Goal: Task Accomplishment & Management: Manage account settings

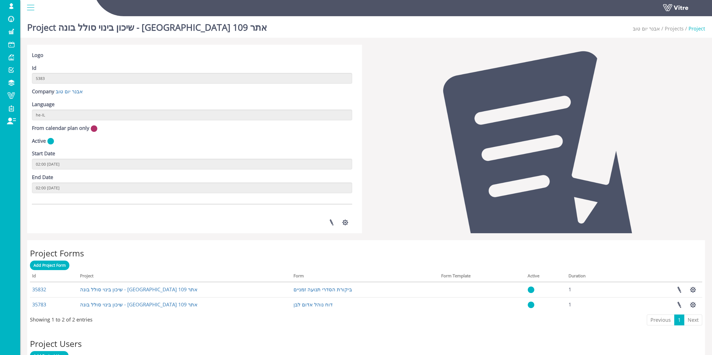
scroll to position [84, 0]
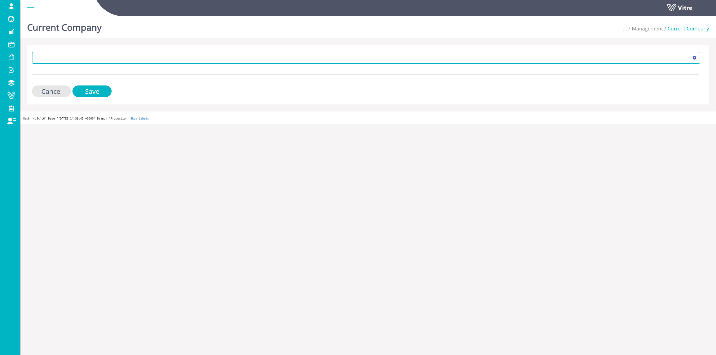
click at [136, 62] on span at bounding box center [361, 58] width 657 height 10
click at [181, 63] on span "[PERSON_NAME] יום טוב 287" at bounding box center [366, 58] width 668 height 12
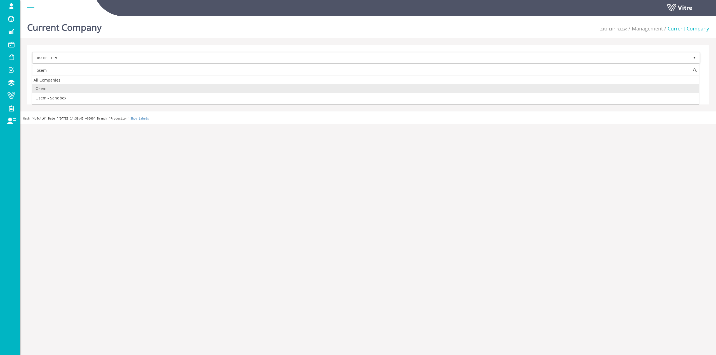
click at [60, 84] on li "Osem" at bounding box center [365, 89] width 667 height 10
type input "osem"
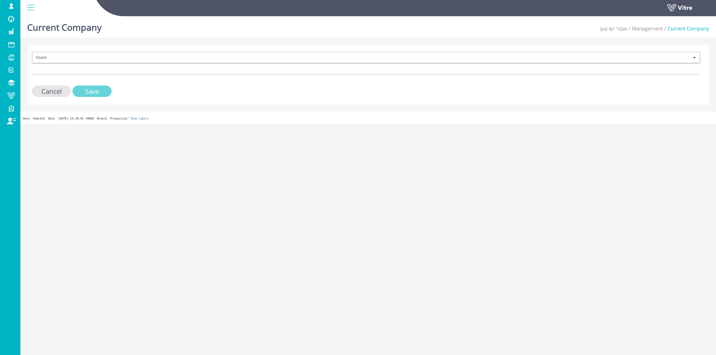
click at [80, 90] on input "Save" at bounding box center [91, 91] width 39 height 11
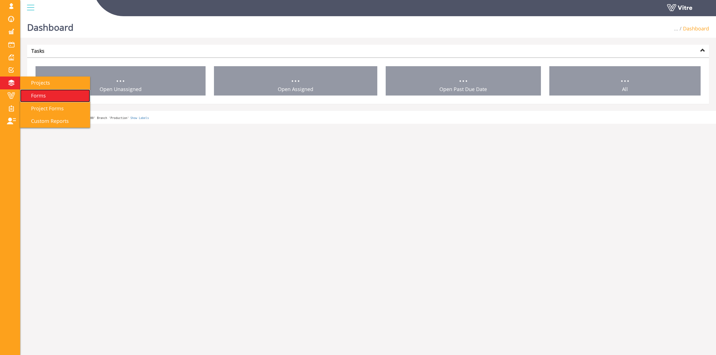
click at [33, 91] on link "Forms" at bounding box center [55, 95] width 70 height 13
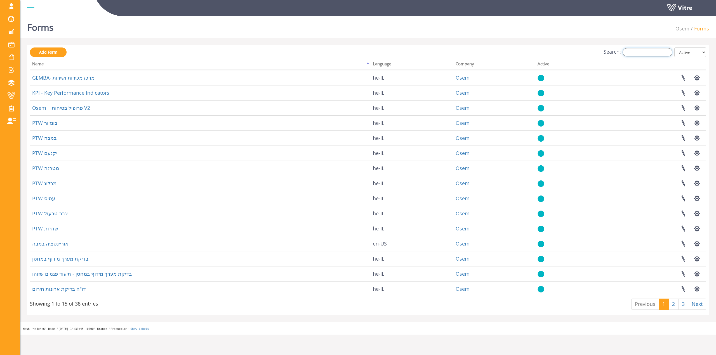
click at [644, 53] on input "Search:" at bounding box center [647, 52] width 50 height 8
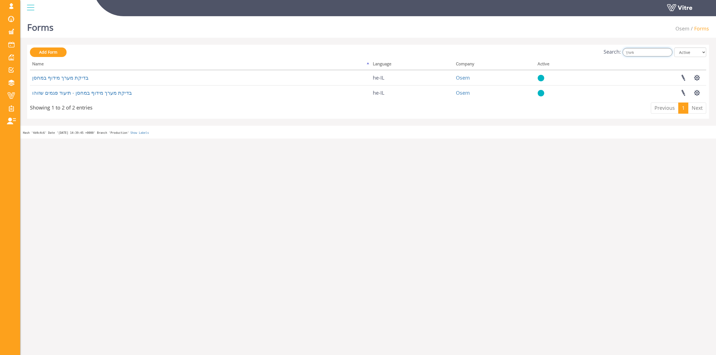
type input "מערך"
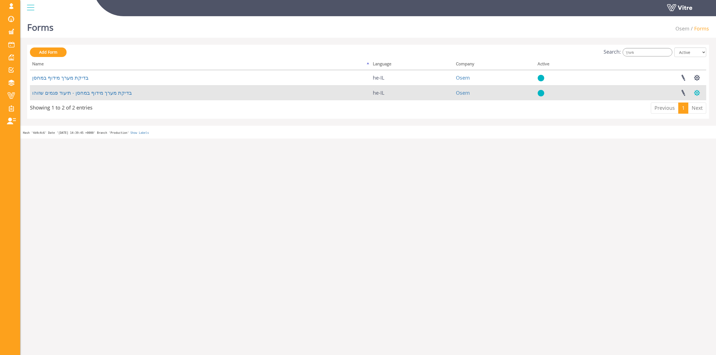
click at [698, 92] on button "button" at bounding box center [697, 93] width 14 height 15
click at [682, 115] on link "Set Users" at bounding box center [678, 113] width 51 height 7
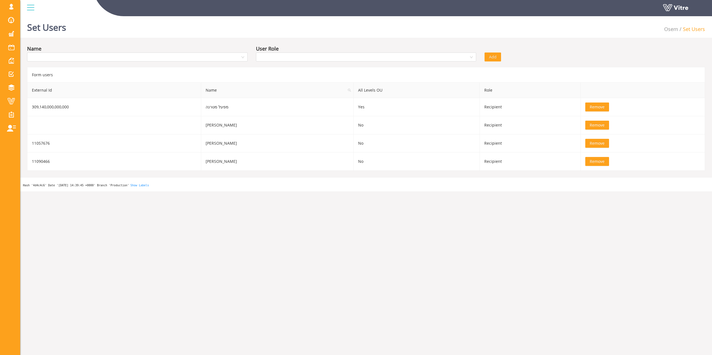
drag, startPoint x: 382, startPoint y: 84, endPoint x: 377, endPoint y: 81, distance: 5.8
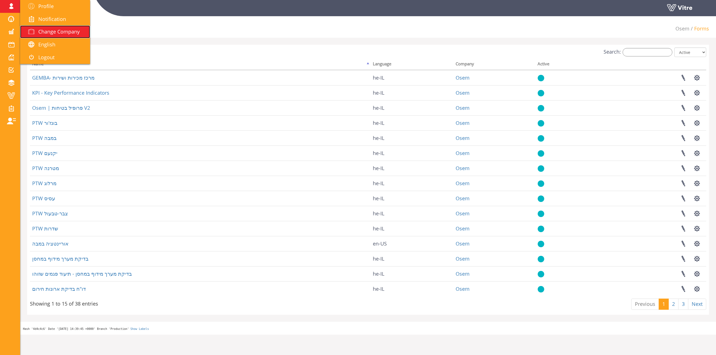
drag, startPoint x: 48, startPoint y: 31, endPoint x: 57, endPoint y: 28, distance: 9.9
click at [48, 31] on span "Change Company" at bounding box center [58, 31] width 41 height 7
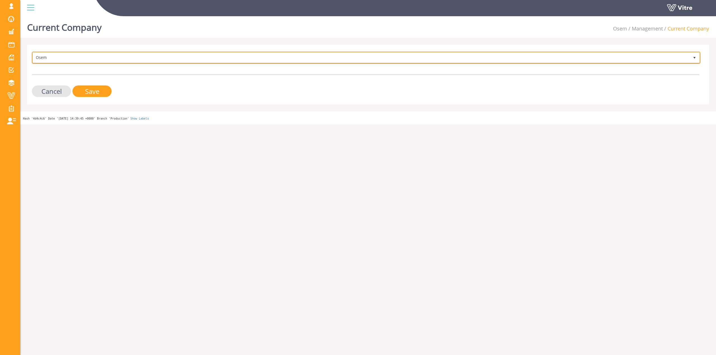
click at [101, 63] on span "Osem 402" at bounding box center [366, 58] width 668 height 12
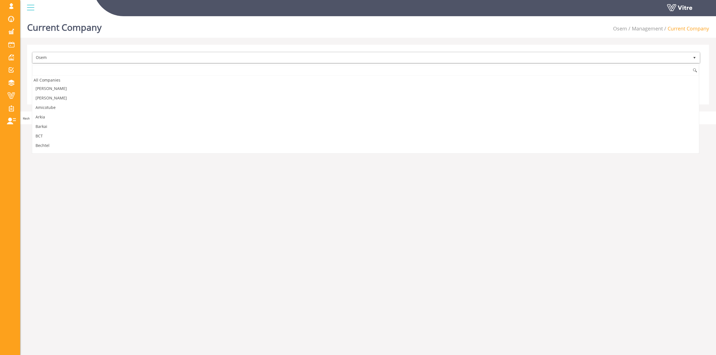
scroll to position [473, 0]
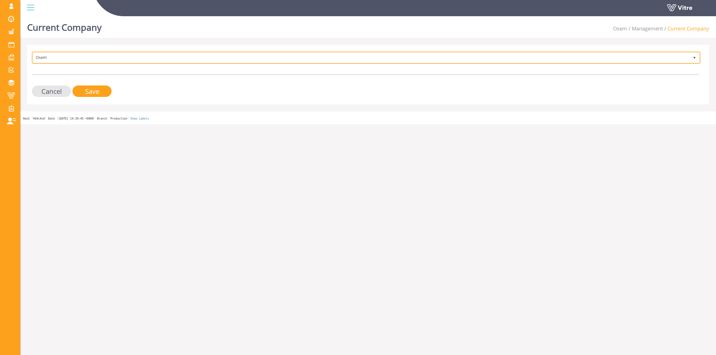
click at [124, 59] on span "Osem" at bounding box center [361, 58] width 657 height 10
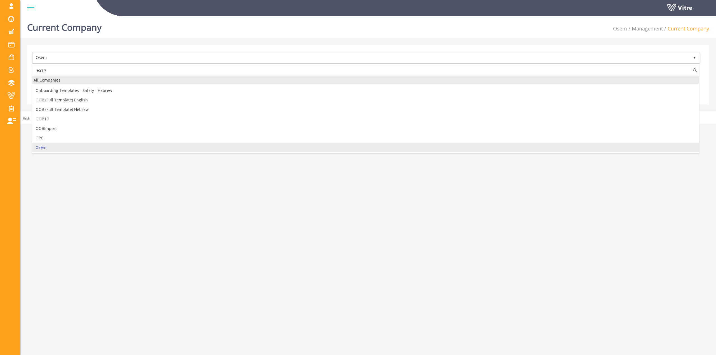
scroll to position [0, 0]
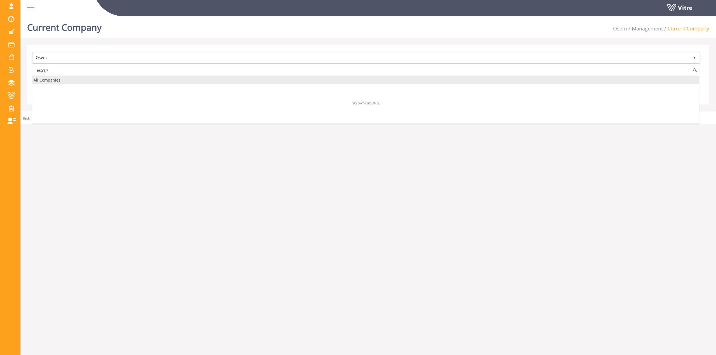
click at [90, 76] on div "All Companies" at bounding box center [365, 80] width 667 height 8
type input "esקדב"
click at [90, 74] on form "Osem Cancel Save" at bounding box center [365, 74] width 667 height 45
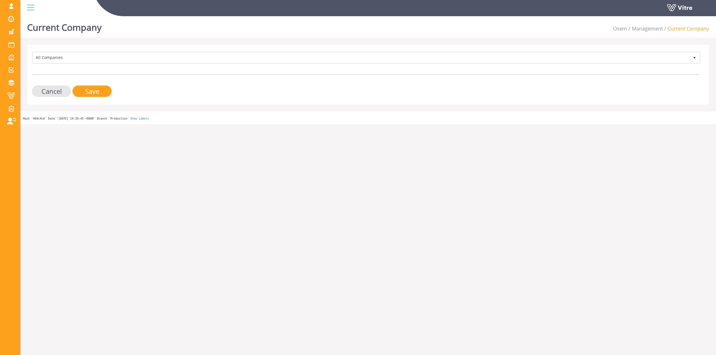
click at [90, 72] on form "All Companies Cancel Save" at bounding box center [365, 74] width 667 height 45
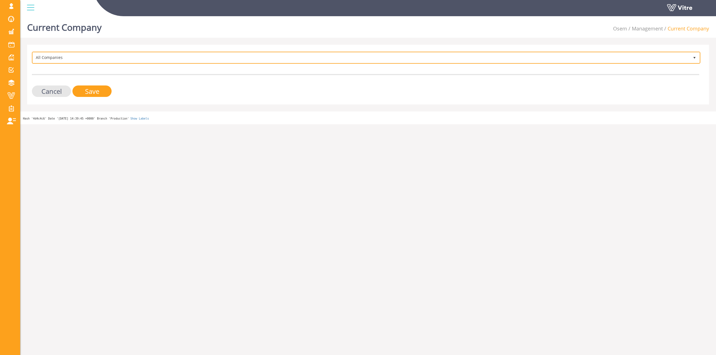
click at [94, 63] on span "All Companies" at bounding box center [365, 57] width 667 height 11
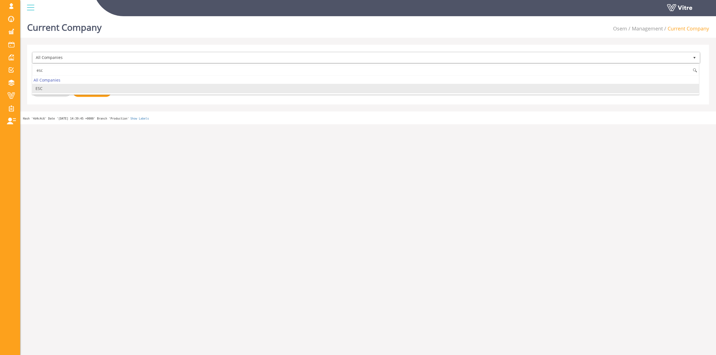
click at [75, 86] on li "ESC" at bounding box center [365, 89] width 667 height 10
type input "esc"
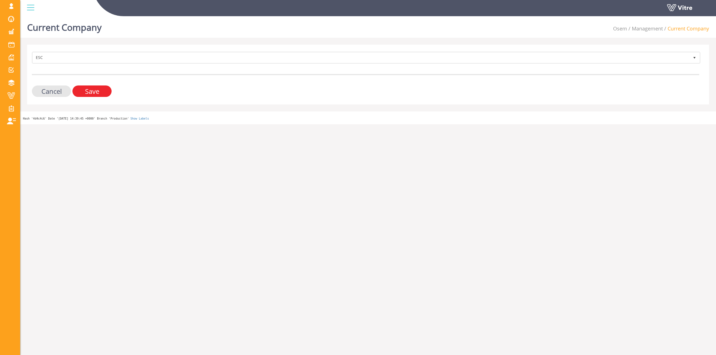
click at [89, 91] on input "Save" at bounding box center [91, 91] width 39 height 11
